Goal: Task Accomplishment & Management: Complete application form

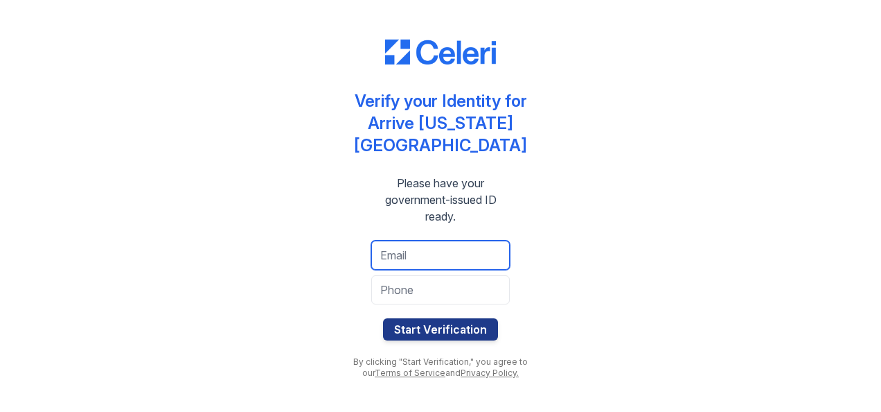
click at [441, 248] on input "email" at bounding box center [440, 254] width 139 height 29
type input "[EMAIL_ADDRESS][PERSON_NAME][DOMAIN_NAME]"
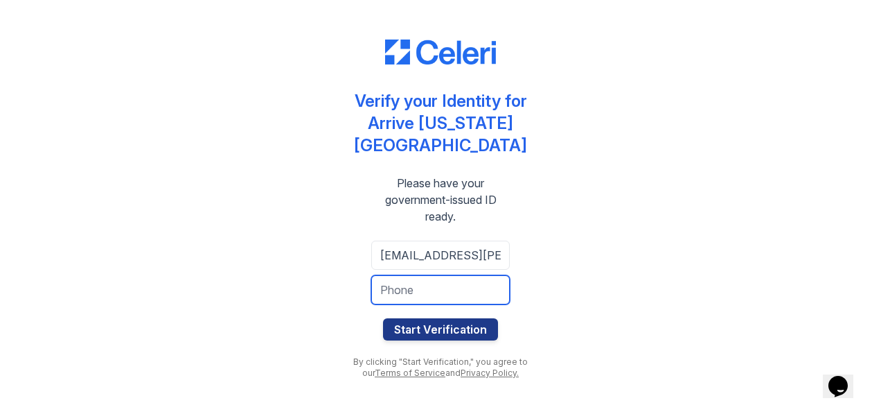
click at [442, 280] on input "tel" at bounding box center [440, 289] width 139 height 29
type input "2243494610"
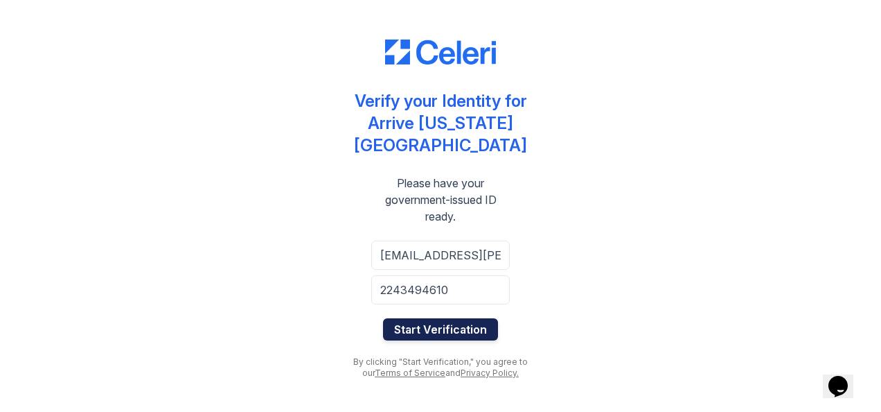
click at [455, 318] on button "Start Verification" at bounding box center [440, 329] width 115 height 22
